Goal: Navigation & Orientation: Find specific page/section

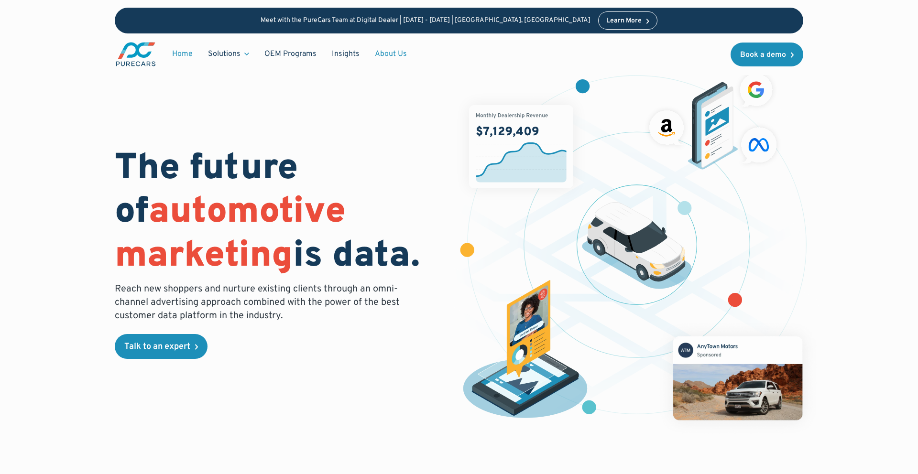
click at [385, 57] on link "About Us" at bounding box center [390, 54] width 47 height 18
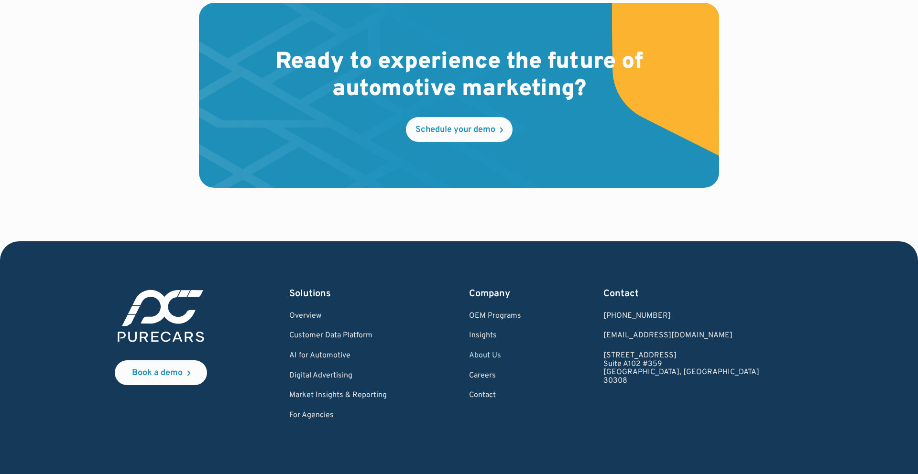
scroll to position [2737, 0]
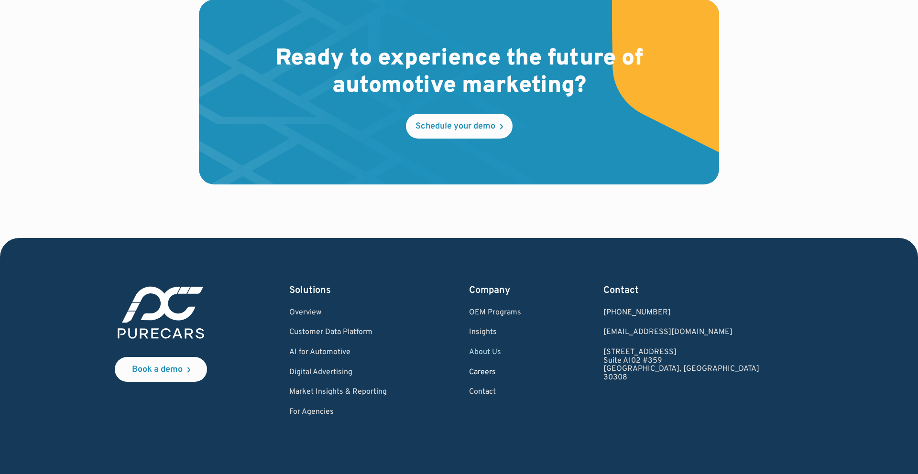
click at [521, 374] on link "Careers" at bounding box center [495, 373] width 52 height 9
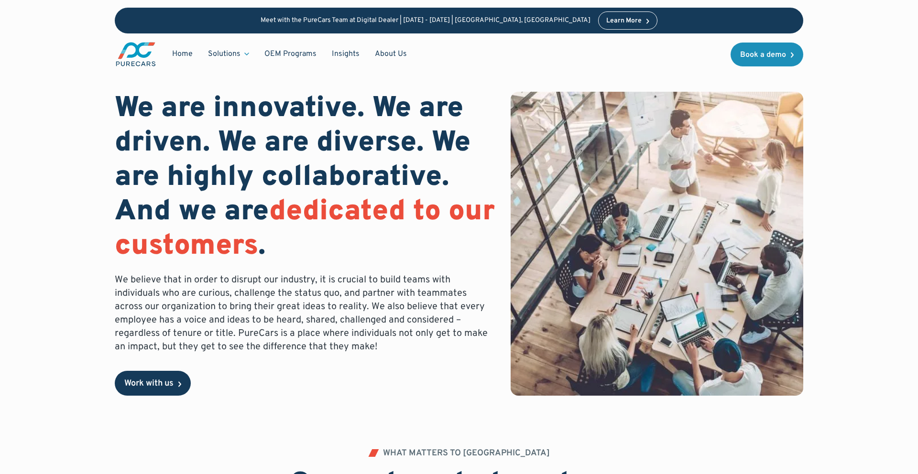
click at [154, 376] on link "Work with us" at bounding box center [153, 383] width 76 height 25
